Goal: Task Accomplishment & Management: Use online tool/utility

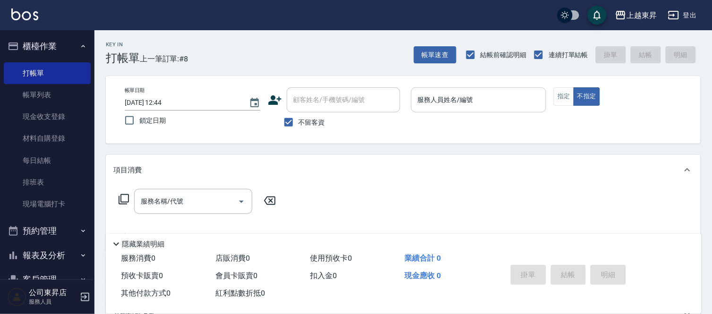
click at [504, 100] on input "服務人員姓名/編號" at bounding box center [478, 100] width 127 height 17
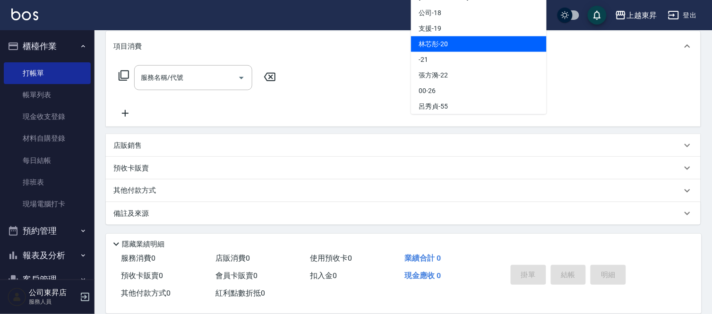
scroll to position [93, 0]
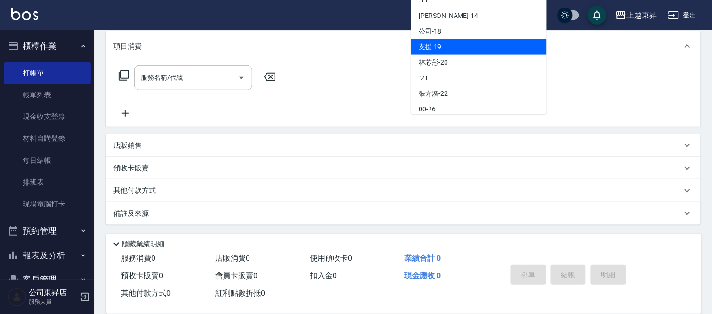
click at [470, 39] on div "支援 -19" at bounding box center [479, 47] width 136 height 16
type input "支援-19"
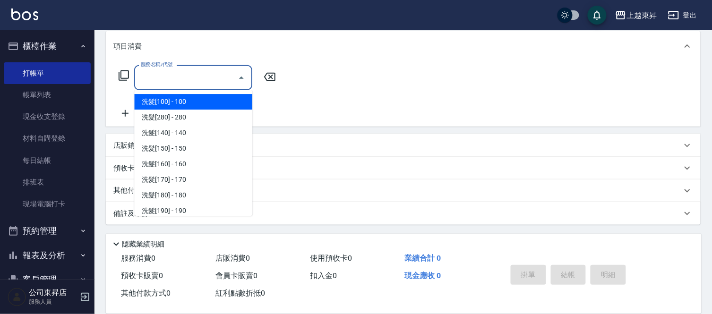
click at [189, 76] on input "服務名稱/代號" at bounding box center [185, 77] width 95 height 17
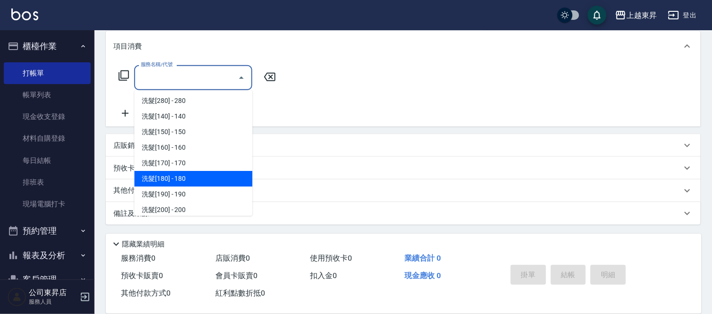
scroll to position [0, 0]
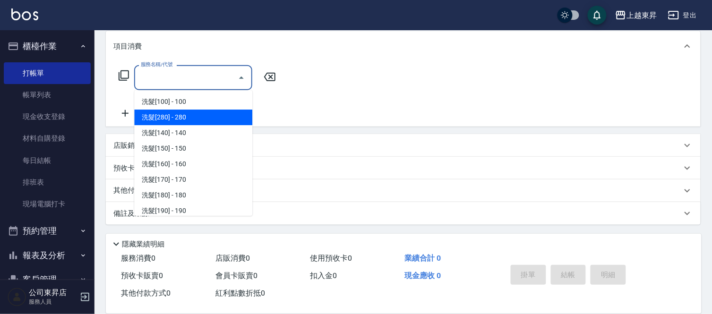
click at [220, 119] on span "洗髮[280] - 280" at bounding box center [193, 118] width 118 height 16
type input "洗髮[280](202)"
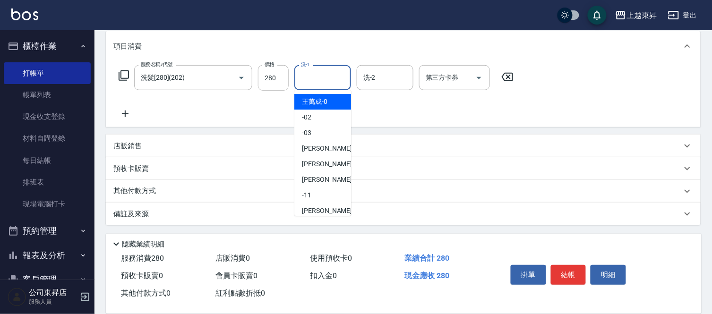
click at [303, 77] on input "洗-1" at bounding box center [322, 77] width 48 height 17
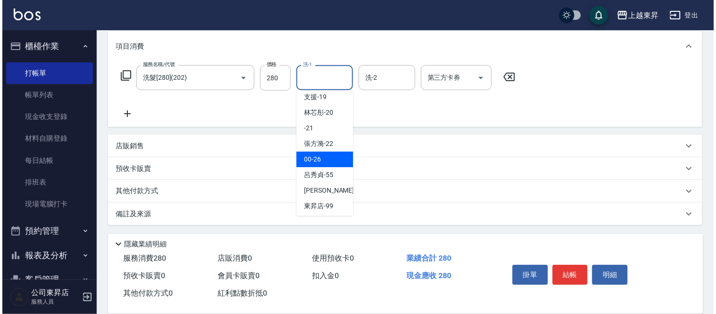
scroll to position [146, 0]
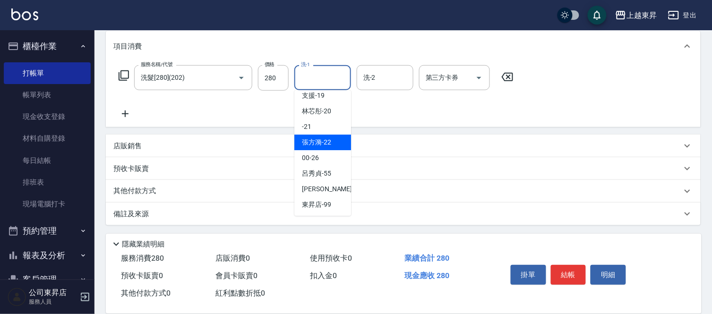
click at [329, 138] on span "[PERSON_NAME]-22" at bounding box center [316, 142] width 29 height 10
type input "[PERSON_NAME]-22"
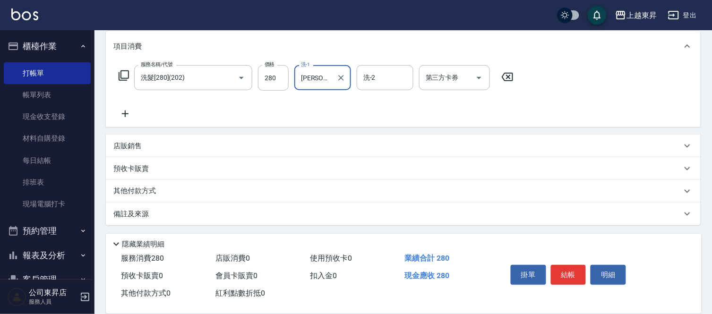
click at [124, 76] on icon at bounding box center [123, 75] width 11 height 11
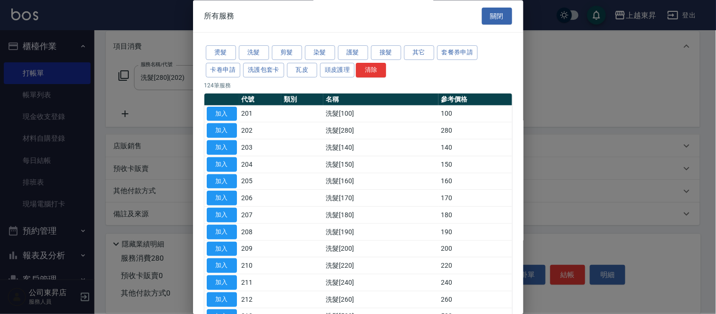
click at [575, 59] on div at bounding box center [358, 157] width 716 height 314
click at [495, 19] on button "關閉" at bounding box center [497, 16] width 30 height 17
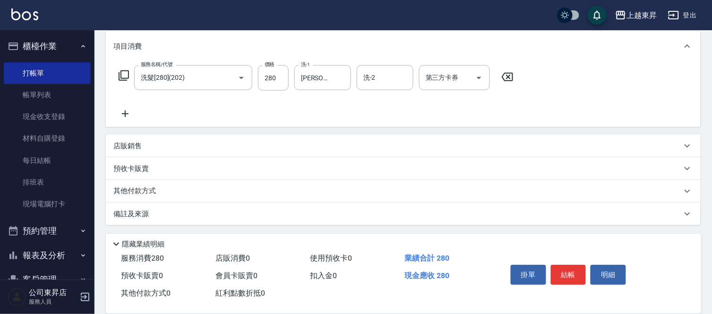
click at [123, 116] on icon at bounding box center [125, 113] width 24 height 11
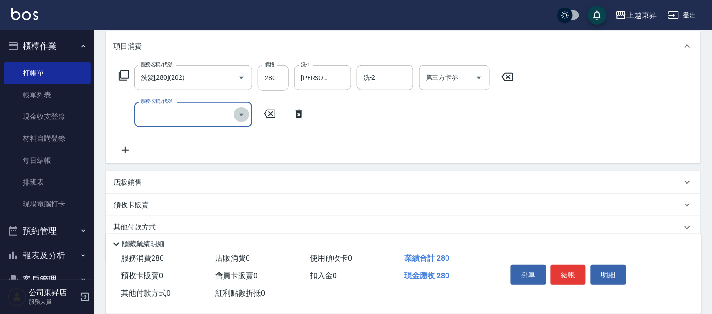
click at [242, 115] on icon "Open" at bounding box center [241, 114] width 11 height 11
type input "潤絲(801)"
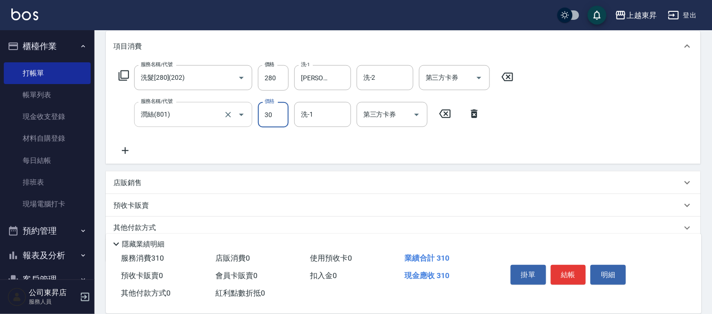
type input "30"
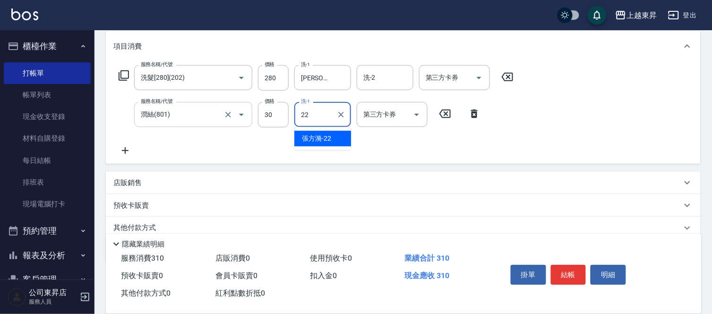
type input "[PERSON_NAME]-22"
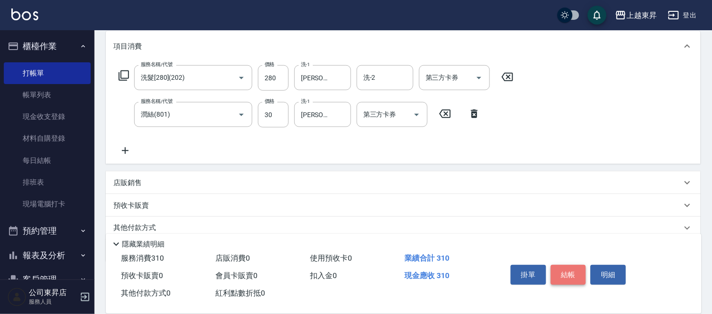
click at [573, 271] on button "結帳" at bounding box center [568, 275] width 35 height 20
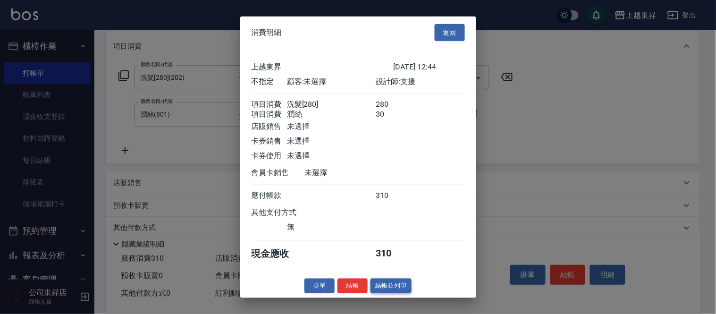
click at [395, 293] on button "結帳並列印" at bounding box center [391, 286] width 41 height 15
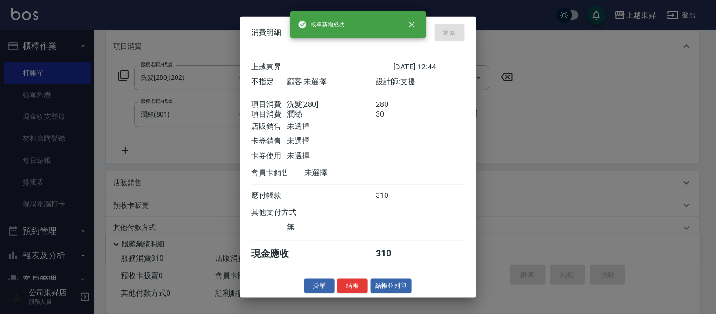
type input "[DATE] 14:04"
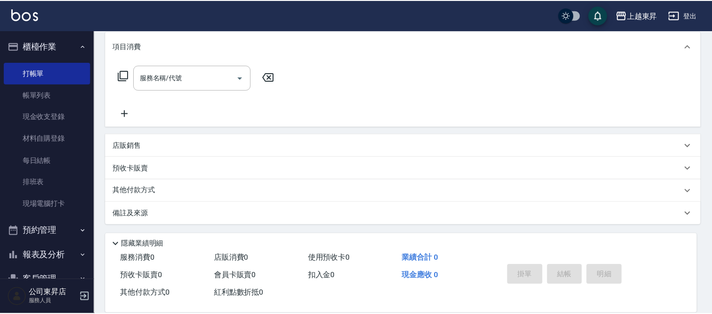
scroll to position [0, 0]
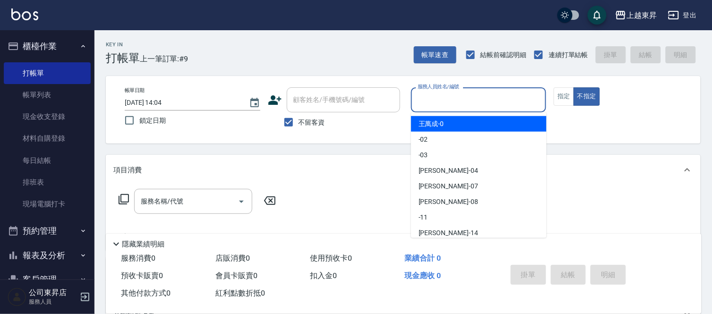
click at [449, 101] on input "服務人員姓名/編號" at bounding box center [478, 100] width 127 height 17
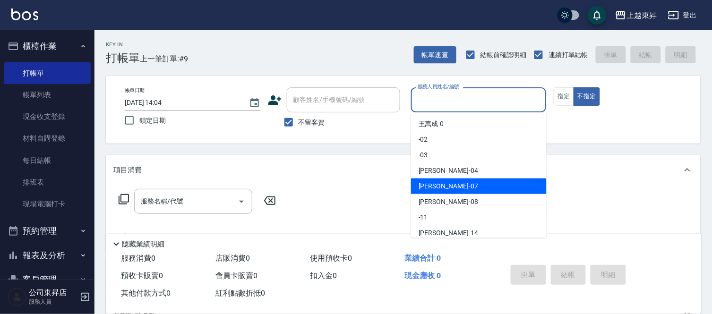
click at [438, 184] on span "榮松 -07" at bounding box center [447, 186] width 59 height 10
type input "[PERSON_NAME]-07"
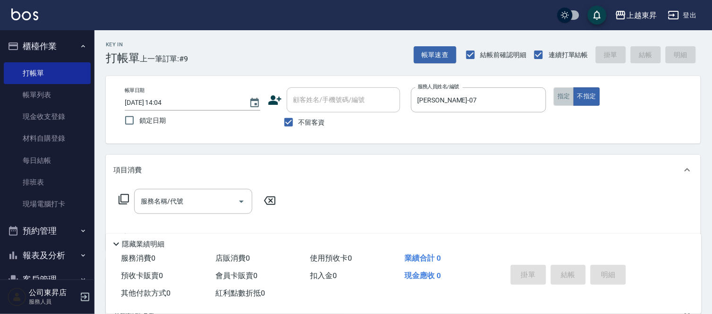
click at [565, 104] on button "指定" at bounding box center [563, 96] width 20 height 18
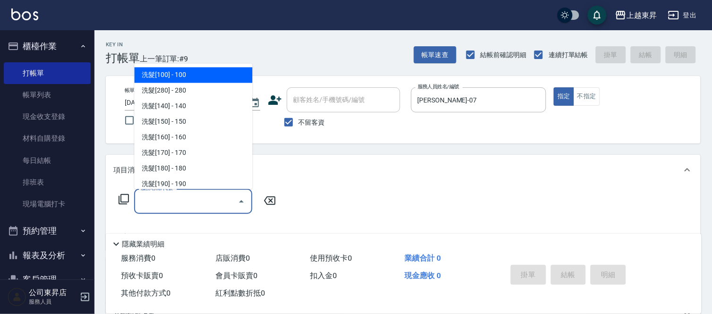
click at [189, 197] on input "服務名稱/代號" at bounding box center [185, 201] width 95 height 17
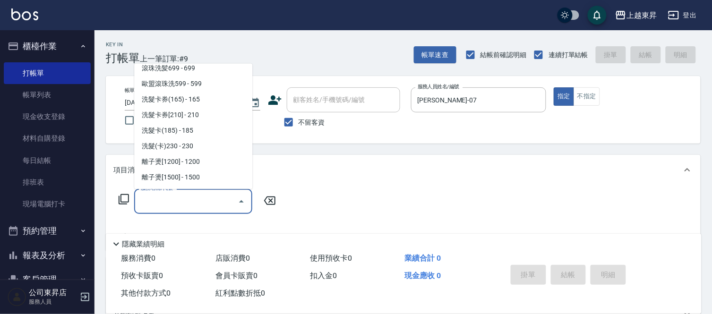
scroll to position [262, 0]
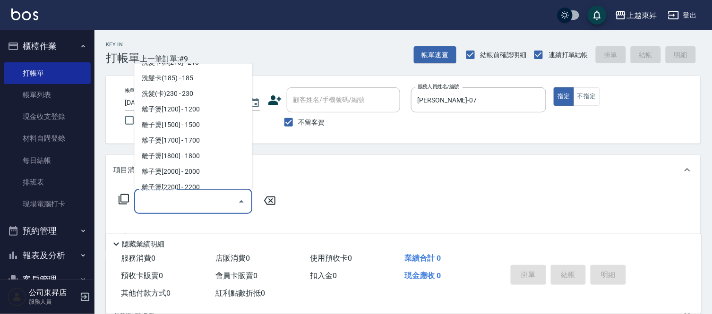
click at [196, 95] on span "洗髮(卡)230 - 230" at bounding box center [193, 94] width 118 height 16
type input "洗髮(卡)230(224)"
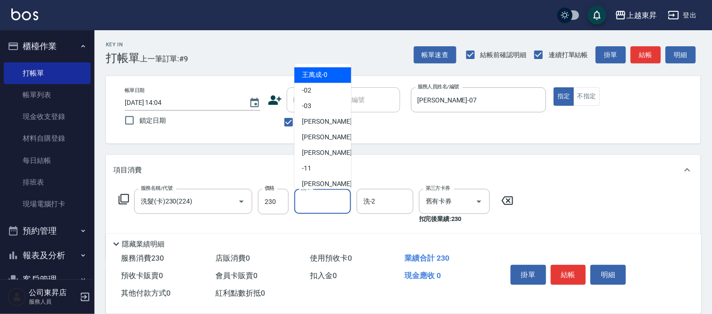
click at [322, 199] on input "洗-1" at bounding box center [322, 201] width 48 height 17
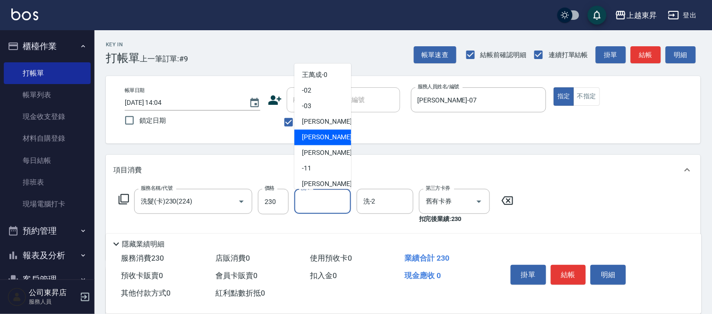
click at [316, 134] on span "榮松 -07" at bounding box center [331, 138] width 59 height 10
type input "[PERSON_NAME]-07"
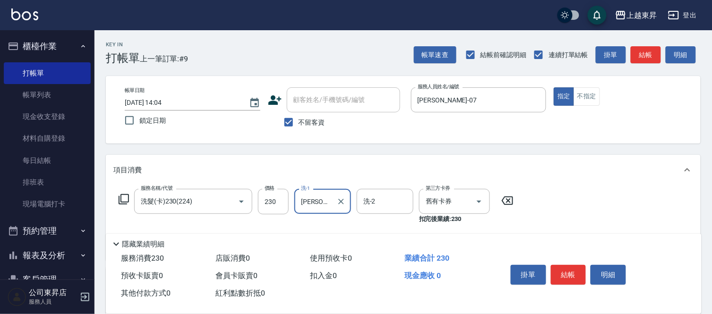
scroll to position [52, 0]
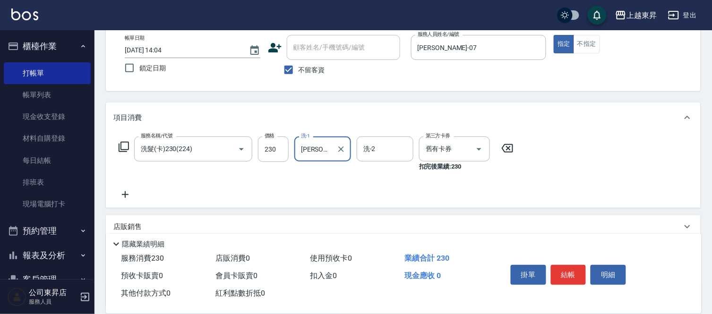
click at [126, 192] on icon at bounding box center [125, 194] width 24 height 11
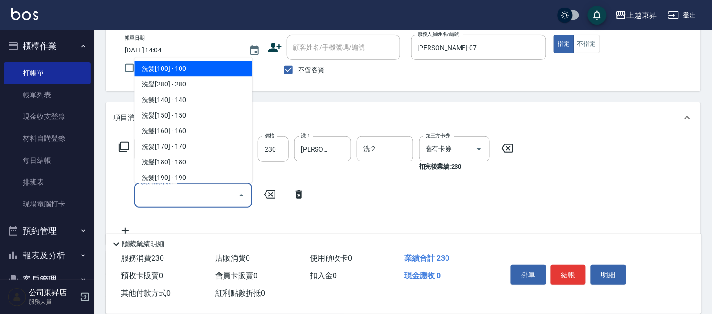
click at [170, 192] on input "服務名稱/代號" at bounding box center [185, 195] width 95 height 17
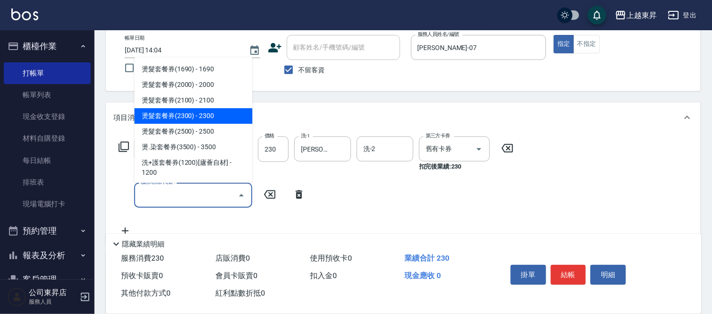
scroll to position [1521, 0]
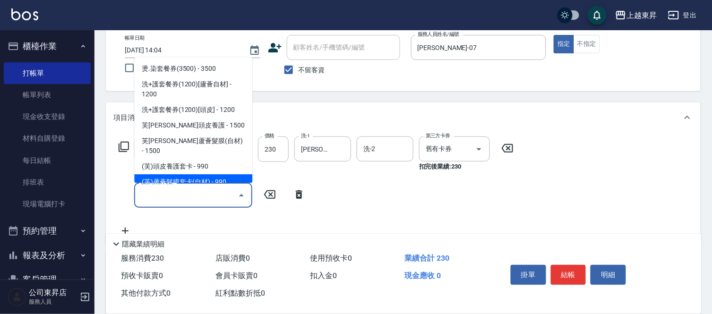
click at [202, 174] on span "(芙)蘆薈髮膜套卡(自材) - 990" at bounding box center [193, 182] width 118 height 16
type input "(芙)蘆薈髮膜套卡(自材)(639)"
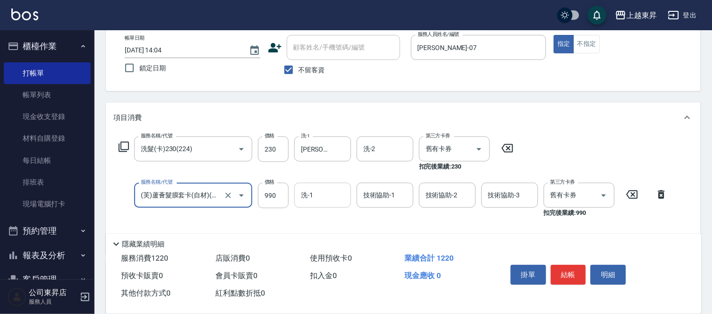
click at [314, 192] on input "洗-1" at bounding box center [322, 195] width 48 height 17
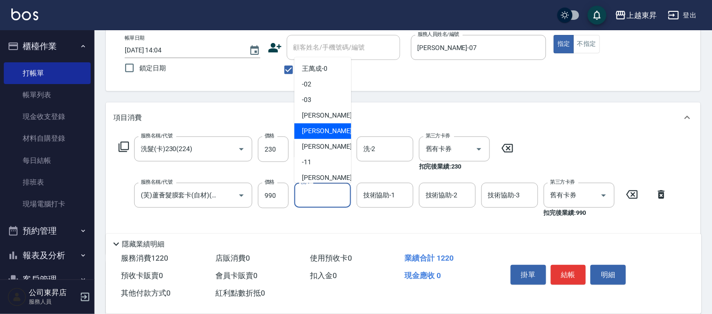
click at [313, 130] on span "榮松 -07" at bounding box center [331, 131] width 59 height 10
type input "[PERSON_NAME]-07"
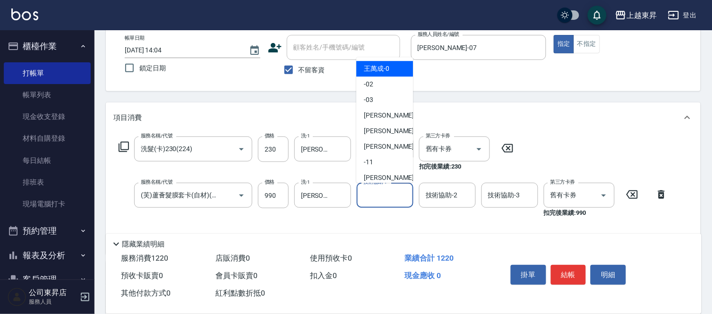
click at [383, 195] on input "技術協助-1" at bounding box center [385, 195] width 48 height 17
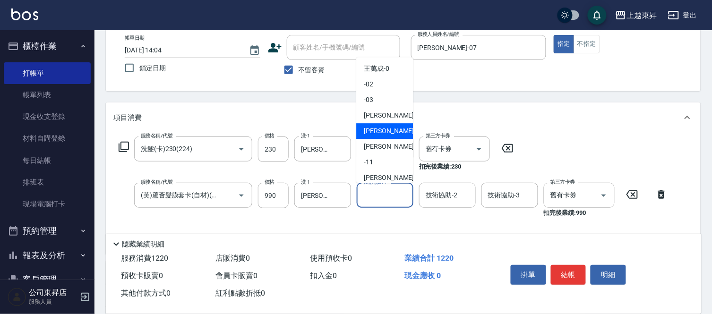
click at [376, 129] on span "榮松 -07" at bounding box center [393, 131] width 59 height 10
type input "[PERSON_NAME]-07"
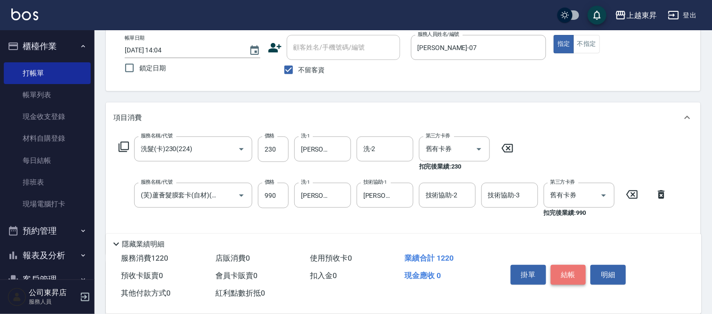
click at [568, 270] on button "結帳" at bounding box center [568, 275] width 35 height 20
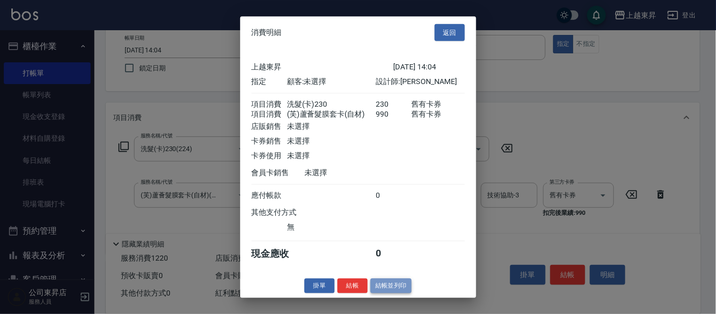
click at [392, 291] on button "結帳並列印" at bounding box center [391, 286] width 41 height 15
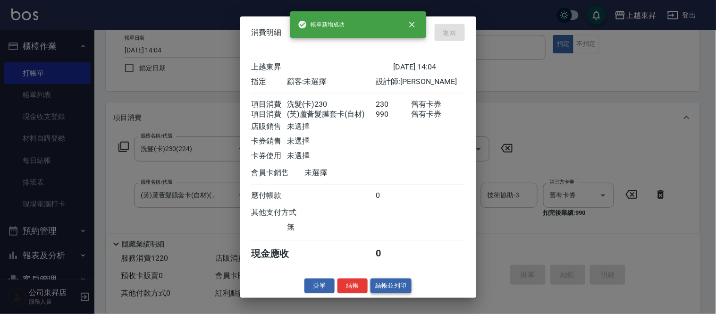
type input "[DATE] 14:05"
